Goal: Navigation & Orientation: Find specific page/section

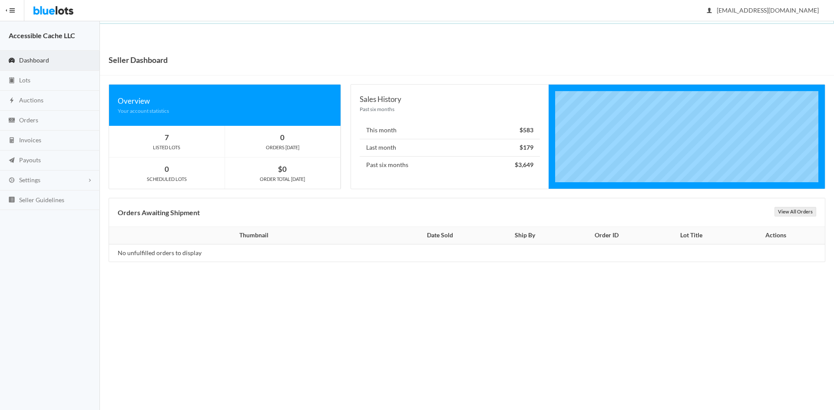
click at [348, 305] on body "Bluelots is for sale. If you are interested in purchasing the business, please …" at bounding box center [417, 205] width 834 height 410
click at [37, 58] on span "Dashboard" at bounding box center [34, 59] width 30 height 7
click at [30, 51] on link "Dashboard" at bounding box center [50, 61] width 100 height 20
click at [31, 59] on span "Dashboard" at bounding box center [34, 59] width 30 height 7
click at [25, 80] on span "Lots" at bounding box center [24, 79] width 11 height 7
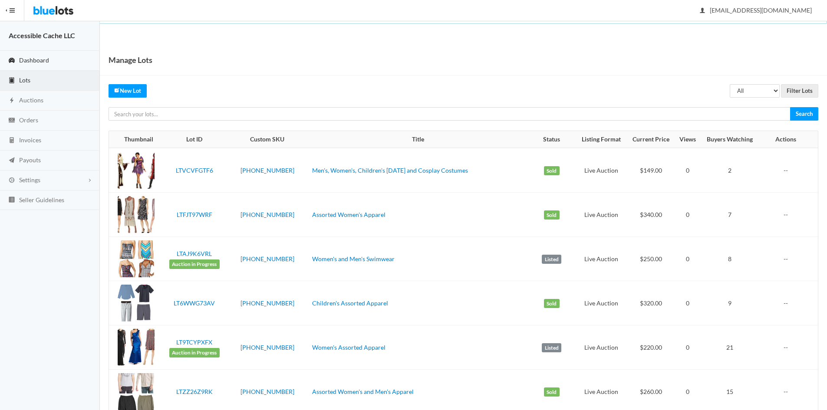
click at [23, 59] on span "Dashboard" at bounding box center [34, 59] width 30 height 7
